Goal: Register for event/course

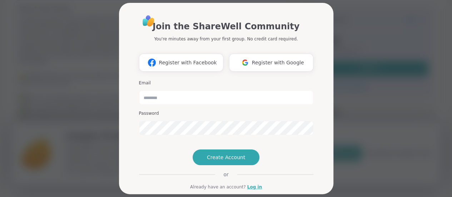
scroll to position [54, 0]
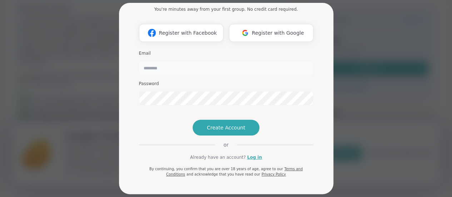
type input "**********"
click at [296, 103] on div "**********" at bounding box center [226, 81] width 174 height 192
